Goal: Navigation & Orientation: Understand site structure

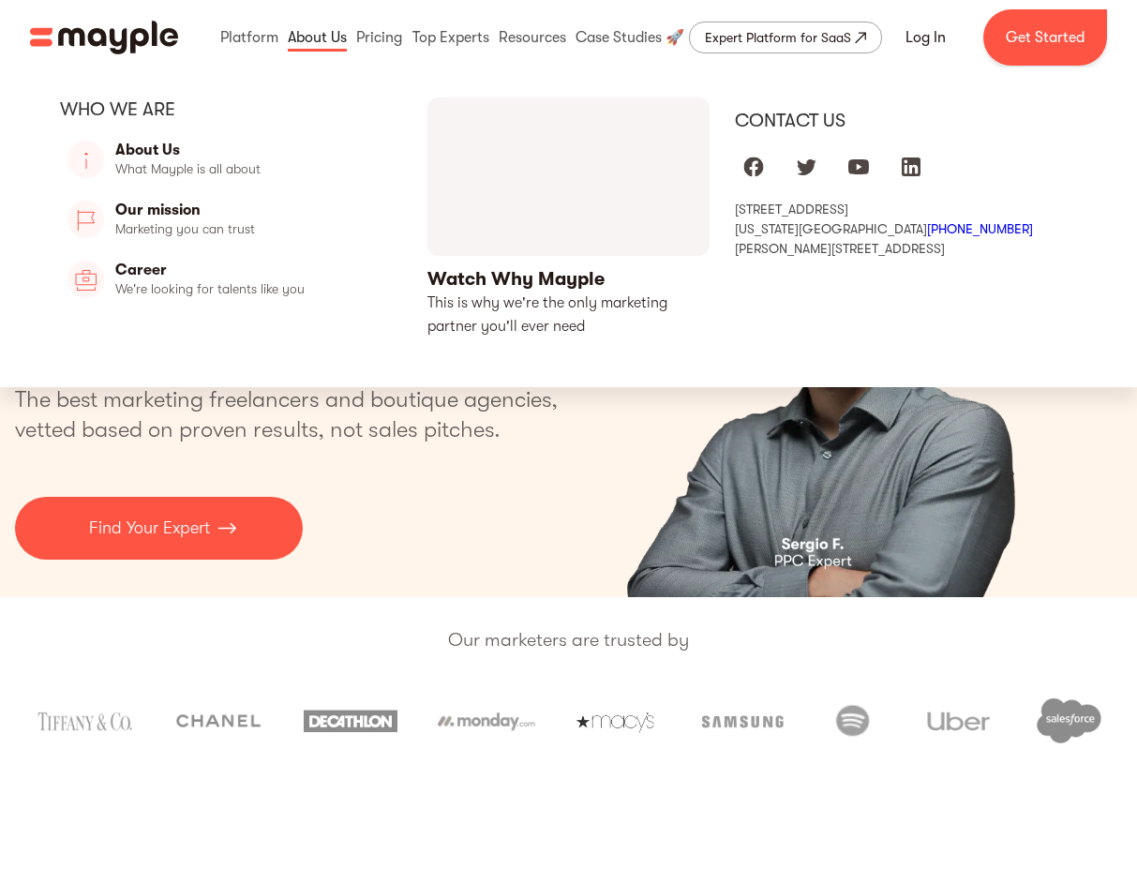
click at [335, 29] on link at bounding box center [317, 37] width 68 height 60
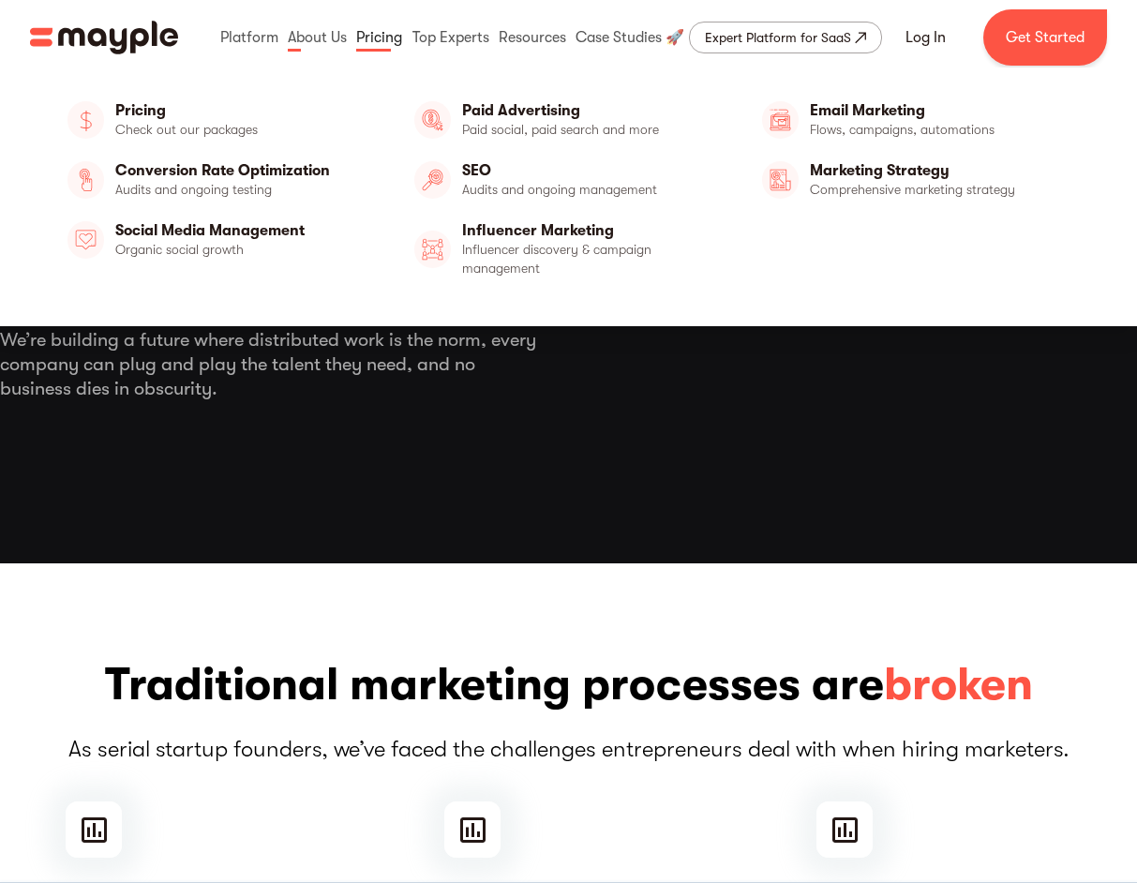
click at [407, 43] on link at bounding box center [378, 37] width 55 height 60
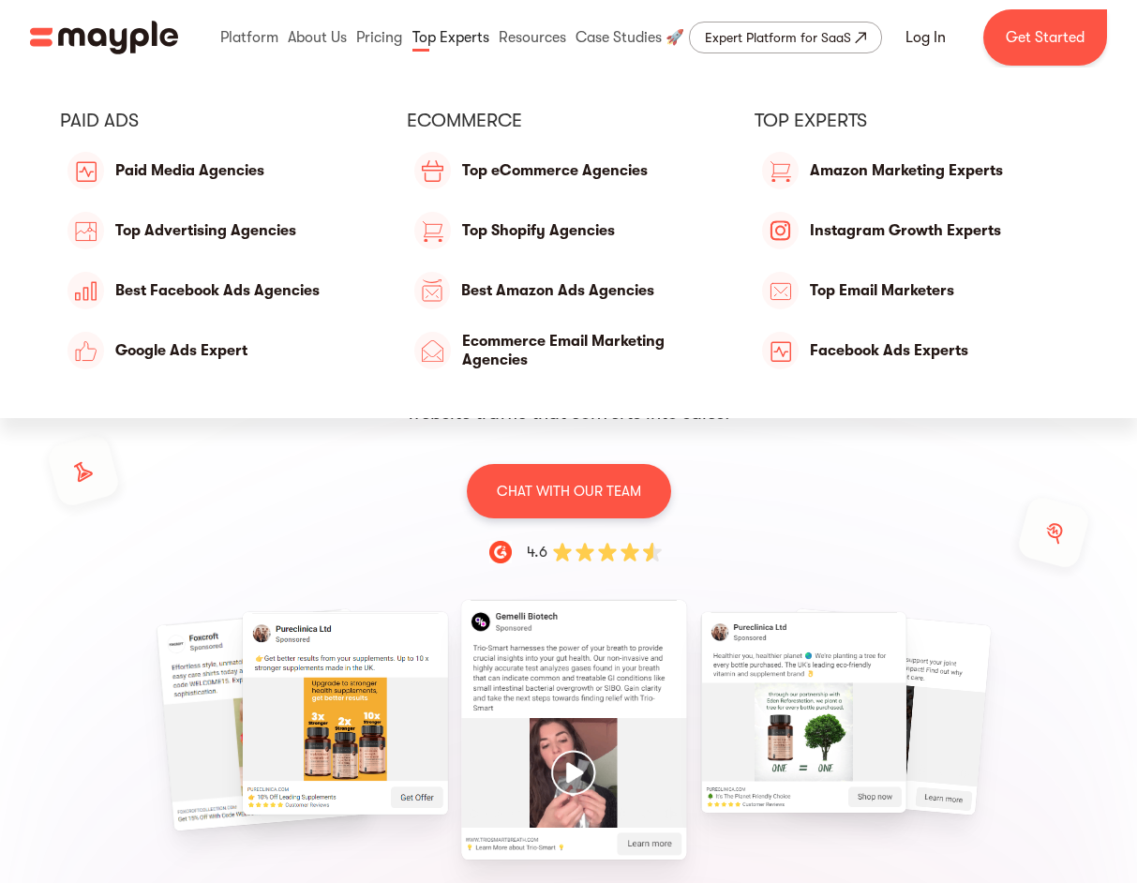
click at [453, 37] on link at bounding box center [451, 37] width 86 height 60
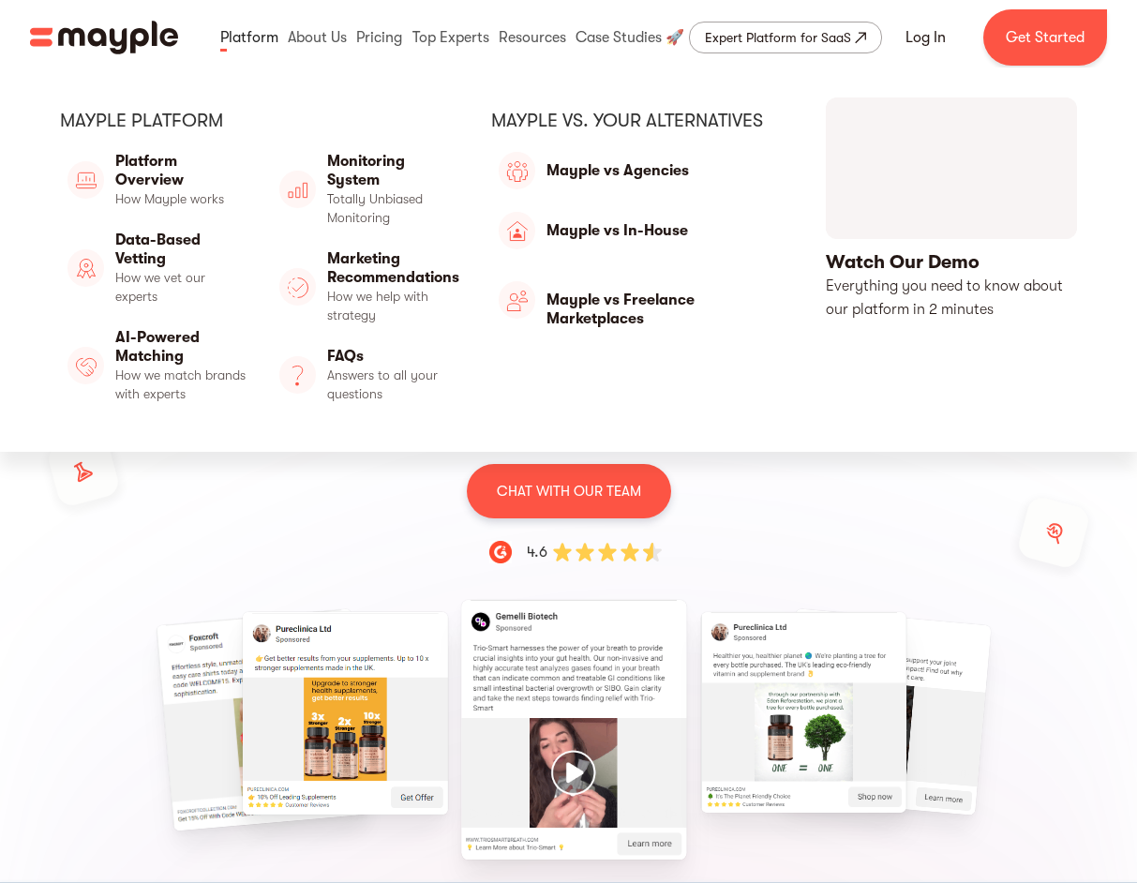
click at [233, 33] on link at bounding box center [249, 37] width 67 height 60
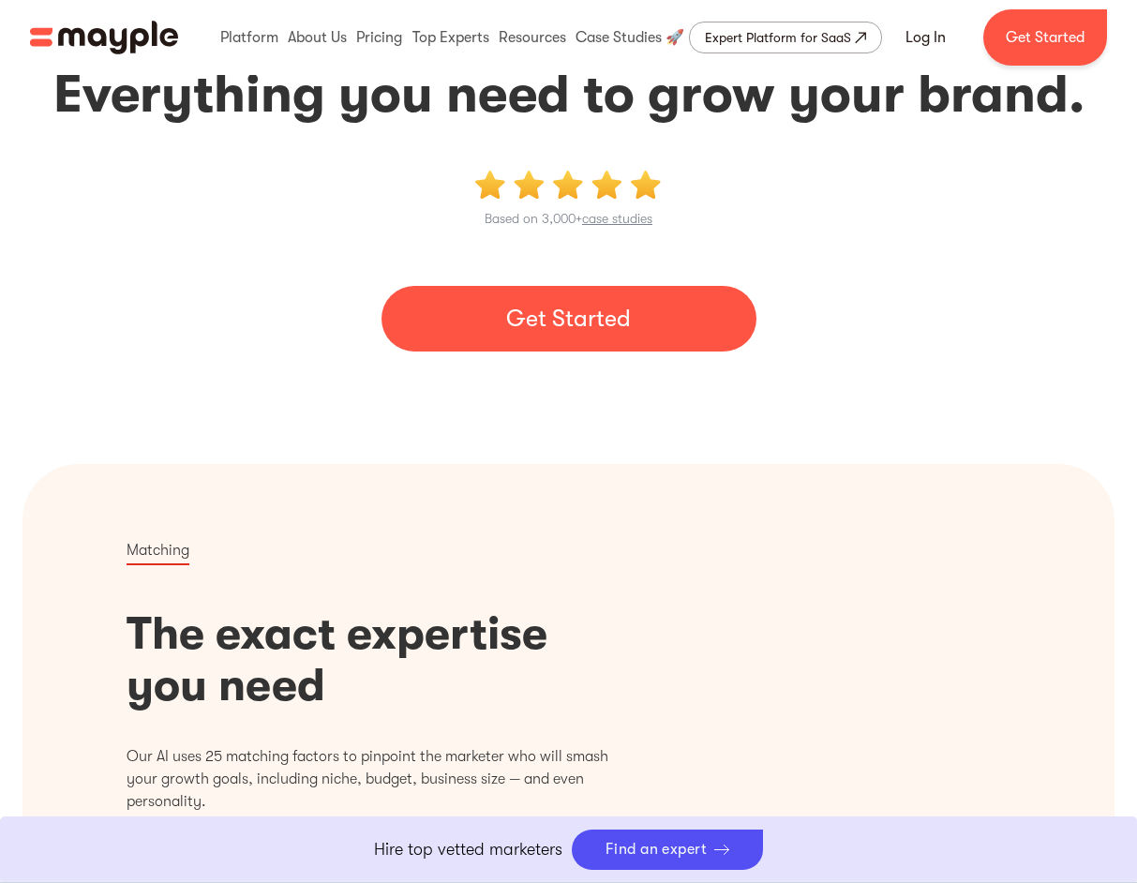
scroll to position [1561, 0]
